Goal: Navigation & Orientation: Understand site structure

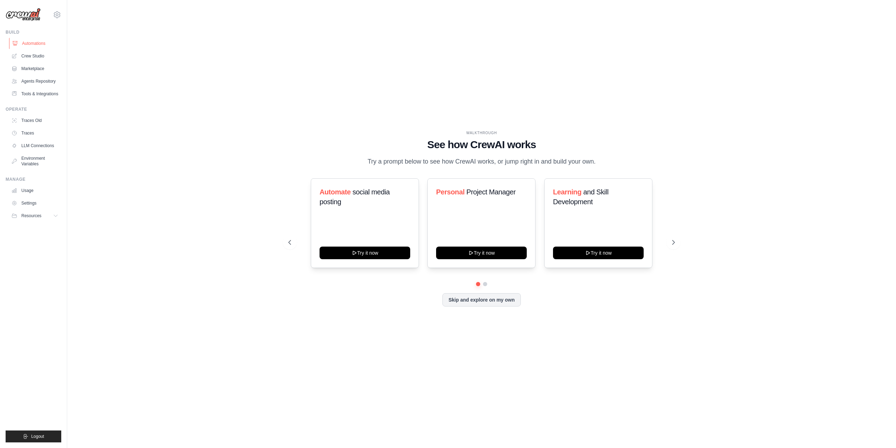
click at [44, 44] on link "Automations" at bounding box center [35, 43] width 53 height 11
click at [41, 54] on link "Crew Studio" at bounding box center [35, 55] width 53 height 11
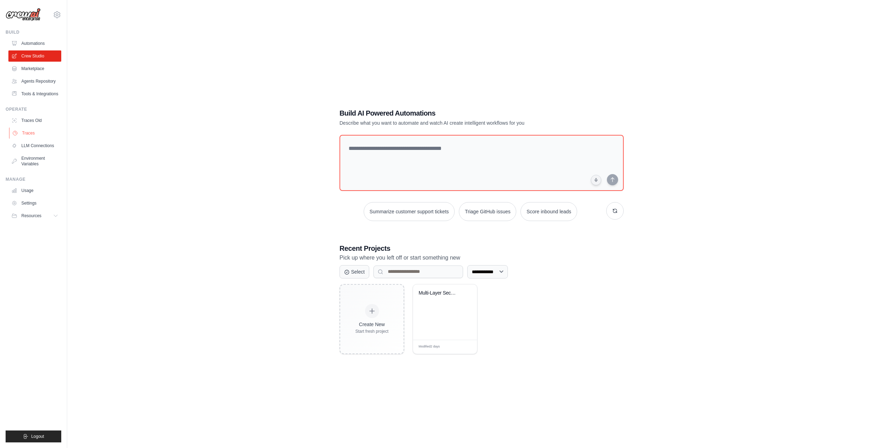
click at [35, 139] on link "Traces" at bounding box center [35, 132] width 53 height 11
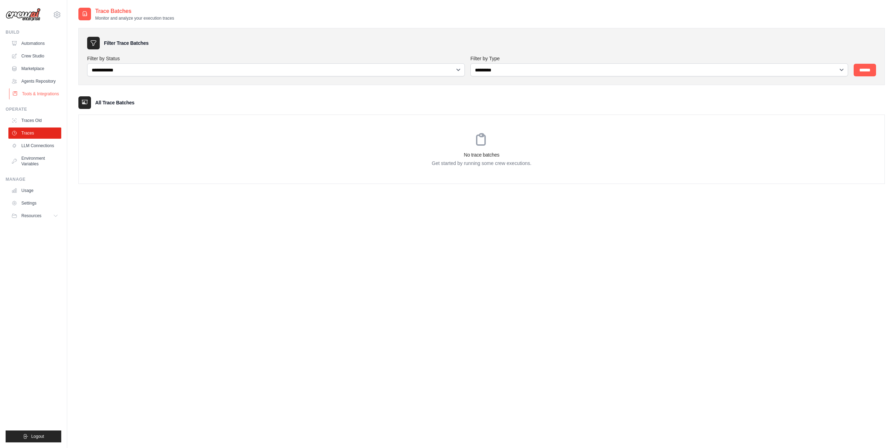
click at [34, 94] on link "Tools & Integrations" at bounding box center [35, 93] width 53 height 11
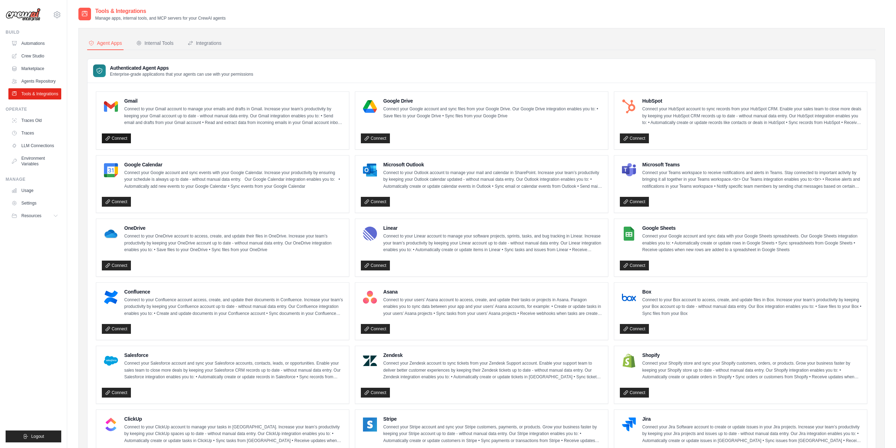
click at [125, 136] on link "Connect" at bounding box center [116, 138] width 29 height 10
click at [43, 194] on link "Usage" at bounding box center [35, 190] width 53 height 11
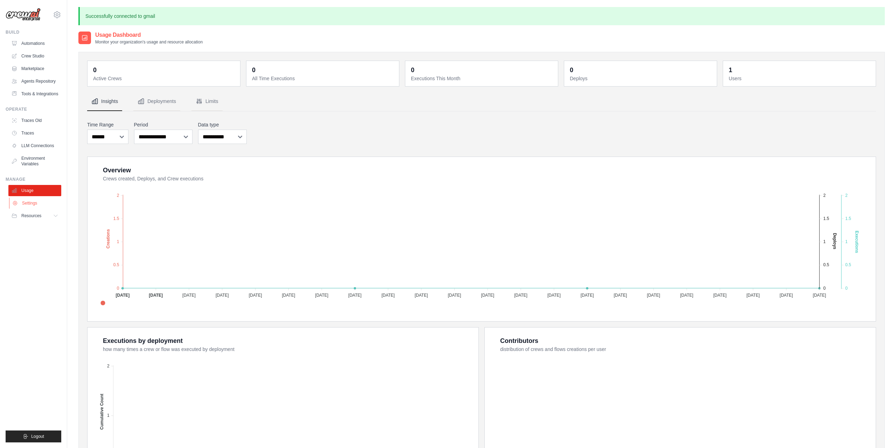
click at [47, 208] on link "Settings" at bounding box center [35, 202] width 53 height 11
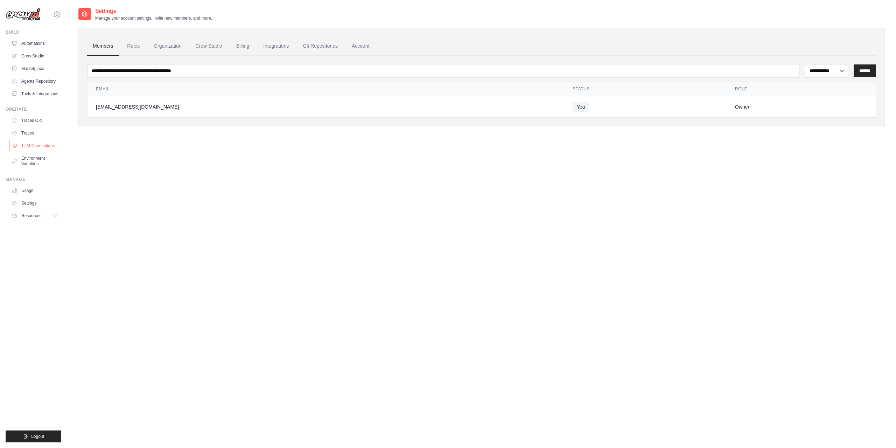
click at [47, 151] on link "LLM Connections" at bounding box center [35, 145] width 53 height 11
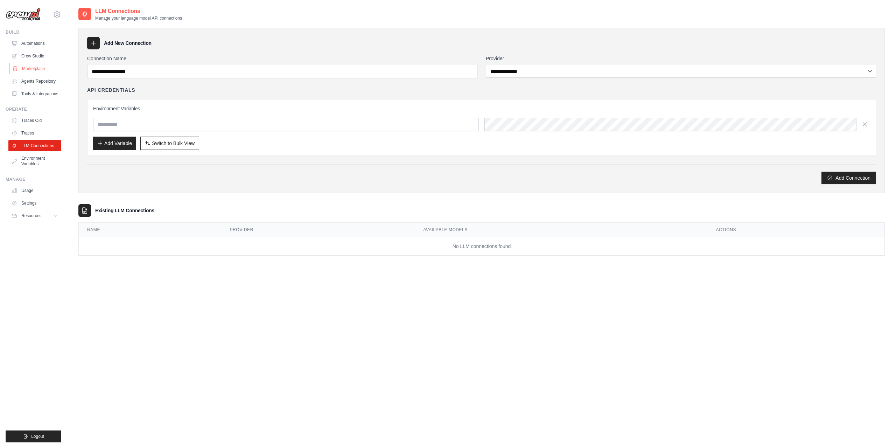
click at [42, 65] on link "Marketplace" at bounding box center [35, 68] width 53 height 11
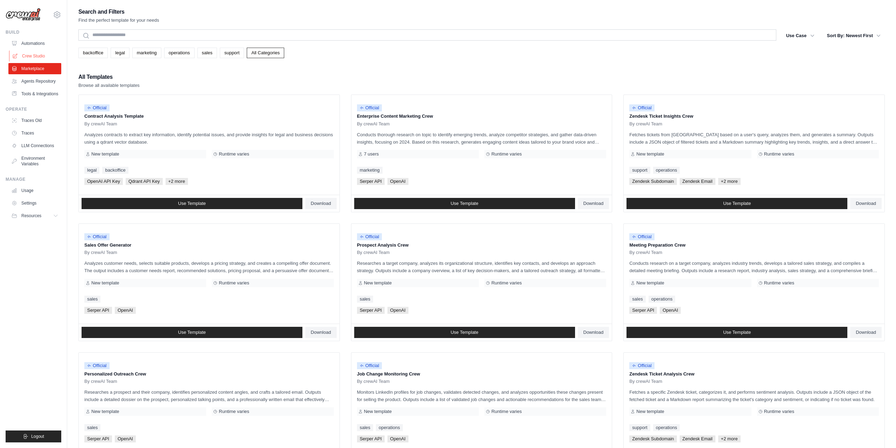
click at [50, 60] on link "Crew Studio" at bounding box center [35, 55] width 53 height 11
